Goal: Information Seeking & Learning: Check status

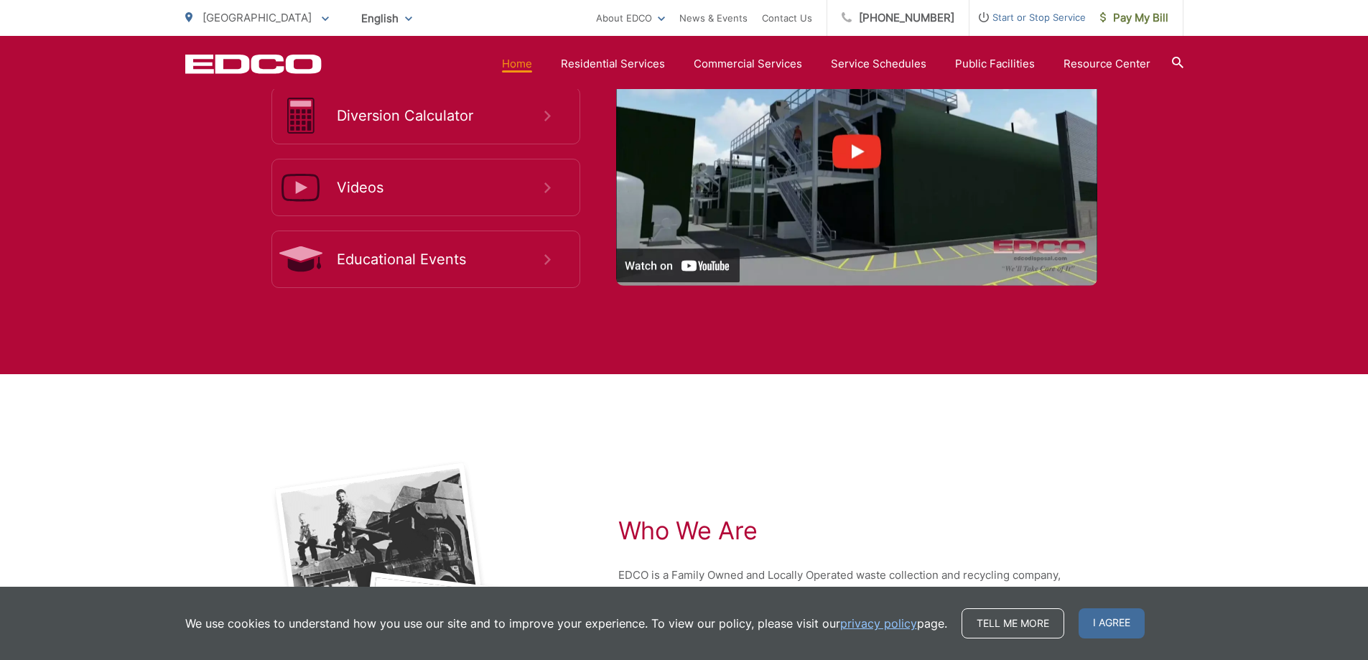
scroll to position [2561, 0]
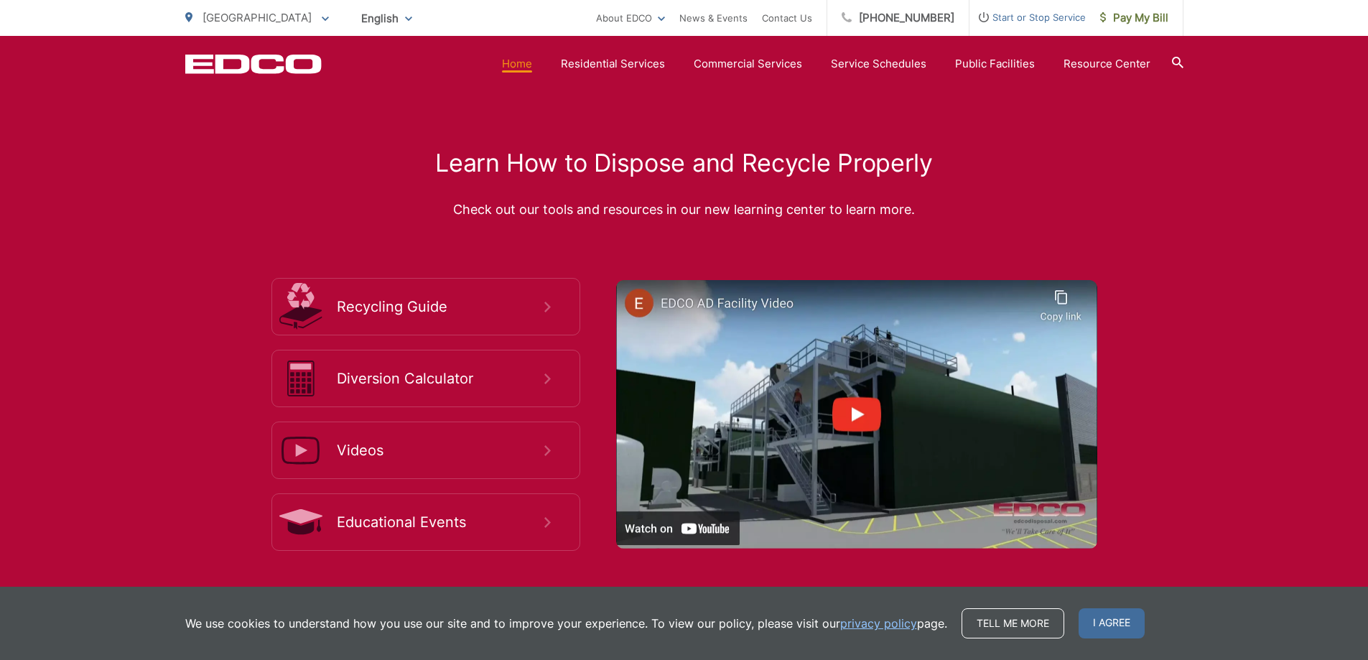
click at [1106, 626] on span "I agree" at bounding box center [1111, 623] width 66 height 30
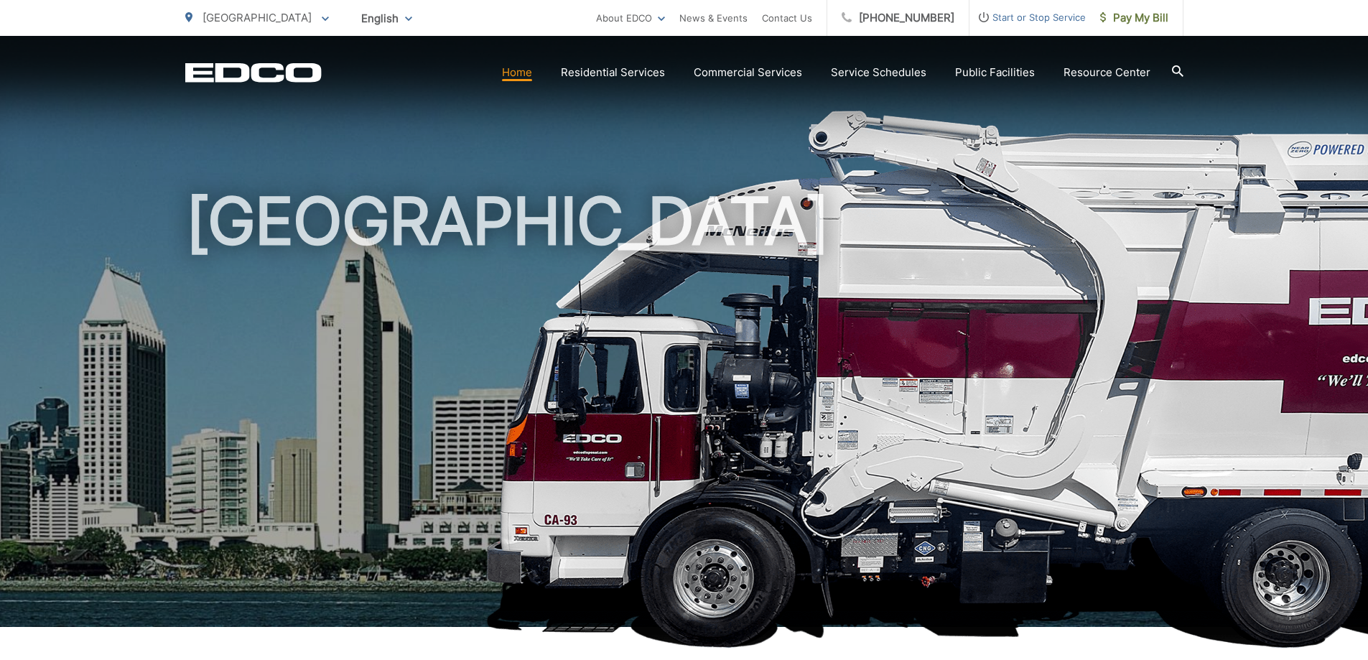
scroll to position [0, 0]
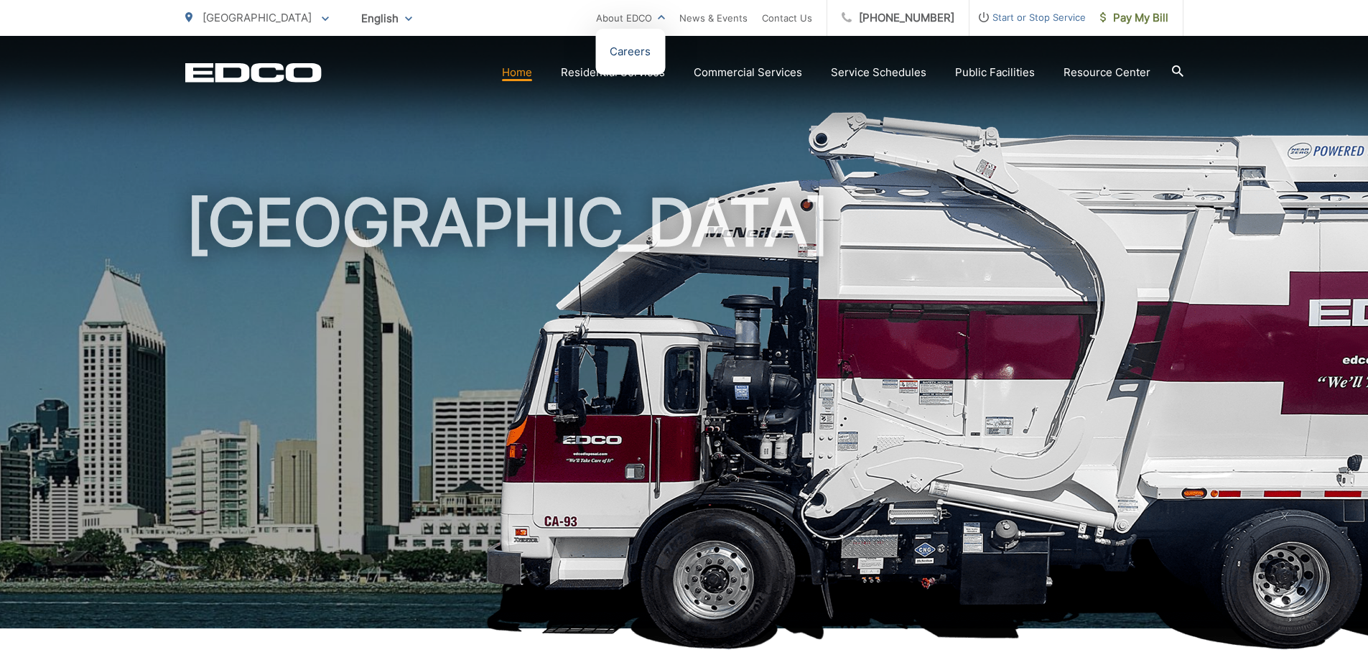
click at [651, 46] on link "Careers" at bounding box center [630, 51] width 41 height 17
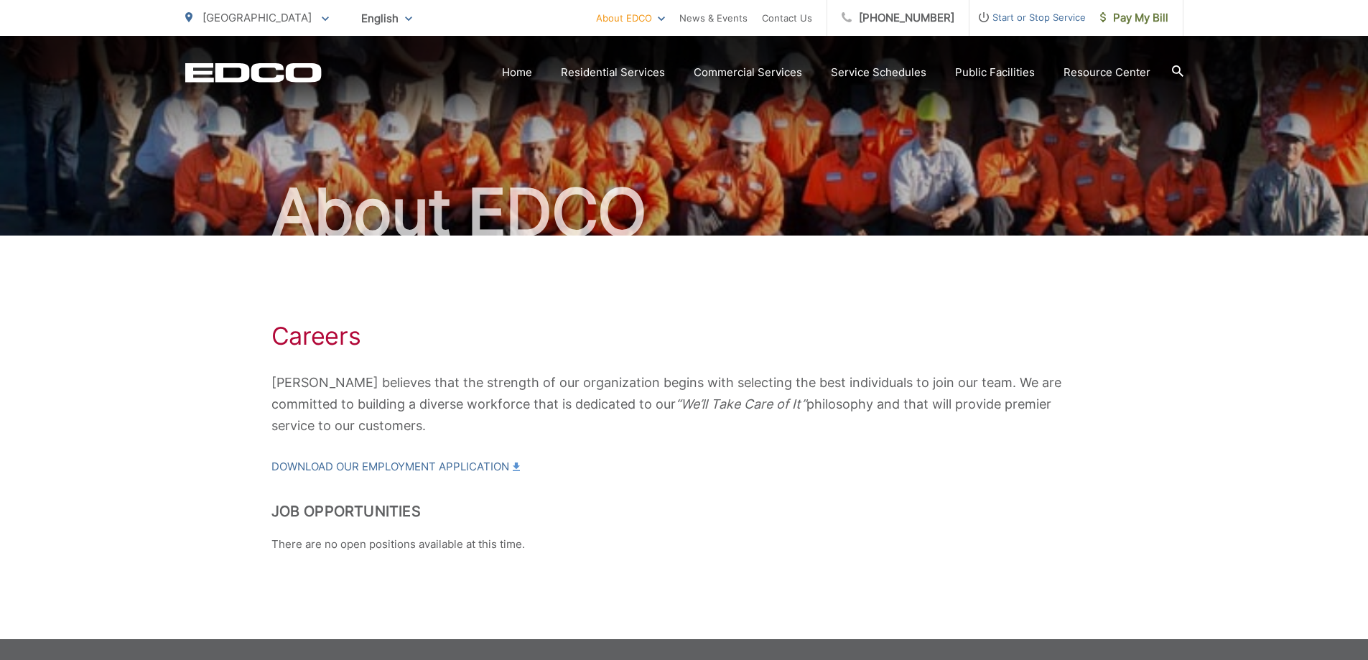
scroll to position [120, 0]
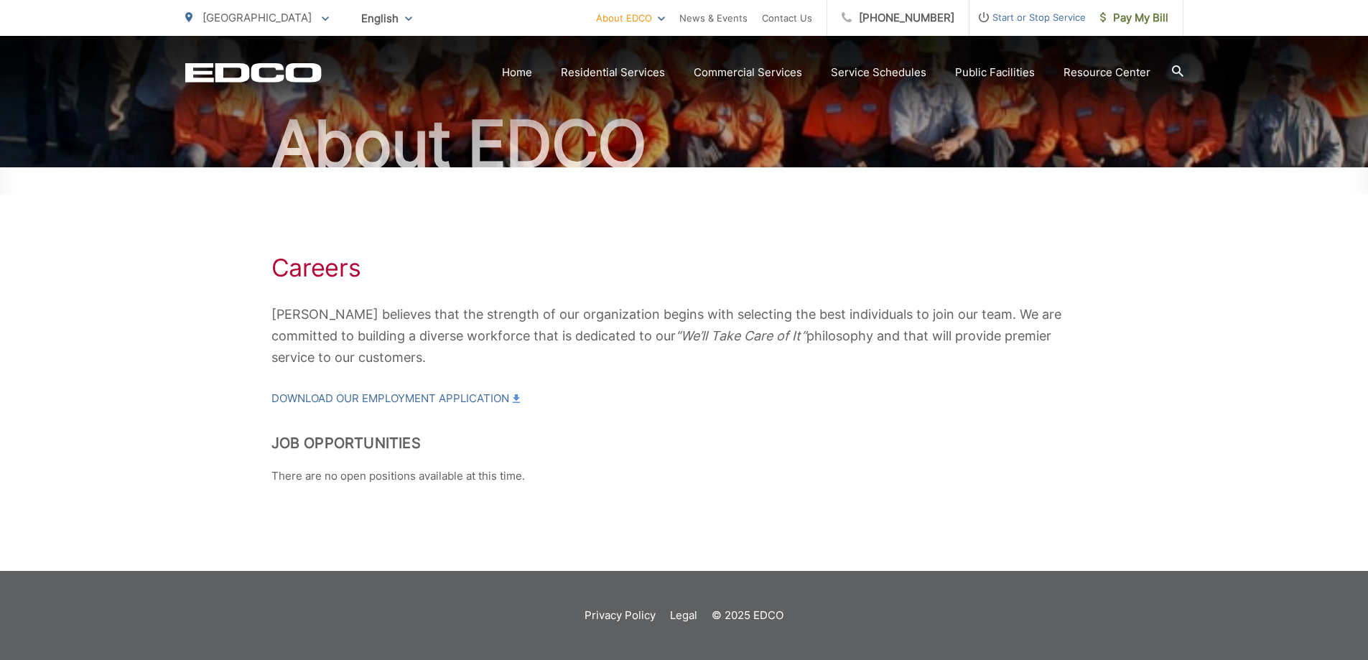
click at [438, 474] on p "There are no open positions available at this time." at bounding box center [684, 475] width 826 height 17
click at [686, 491] on div "Careers EDCO believes that the strength of our organization begins with selecti…" at bounding box center [684, 369] width 998 height 404
